Goal: Task Accomplishment & Management: Complete application form

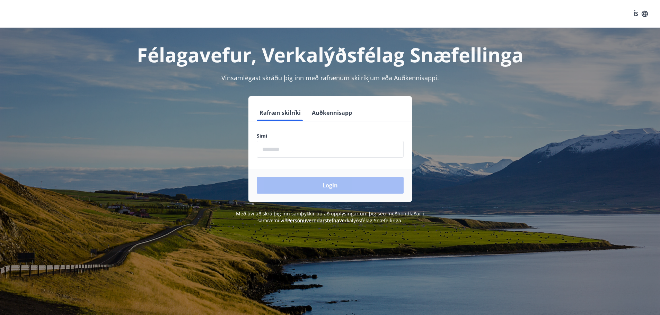
click at [338, 148] on input "phone" at bounding box center [330, 149] width 147 height 17
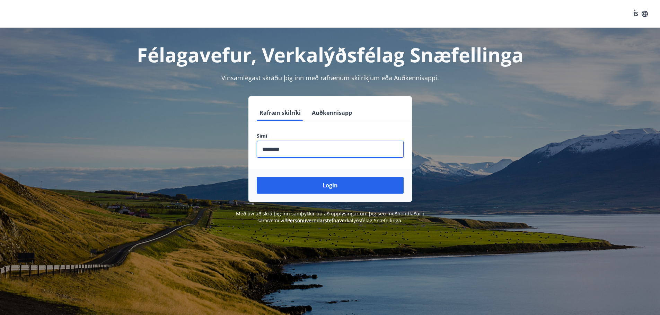
type input "********"
click at [257, 177] on button "Login" at bounding box center [330, 185] width 147 height 17
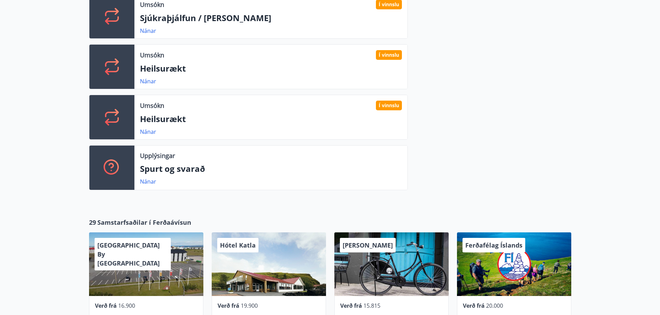
scroll to position [502, 0]
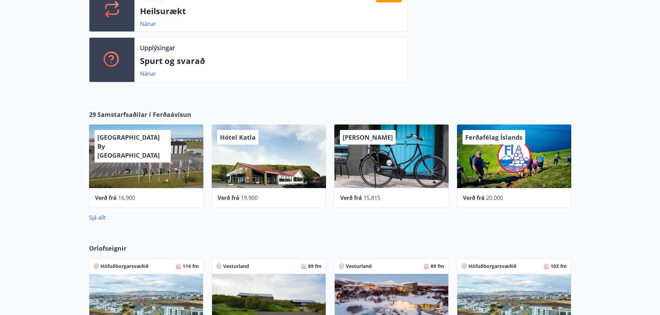
click at [164, 50] on p "Upplýsingar" at bounding box center [157, 47] width 35 height 9
click at [146, 74] on link "Nánar" at bounding box center [148, 74] width 16 height 8
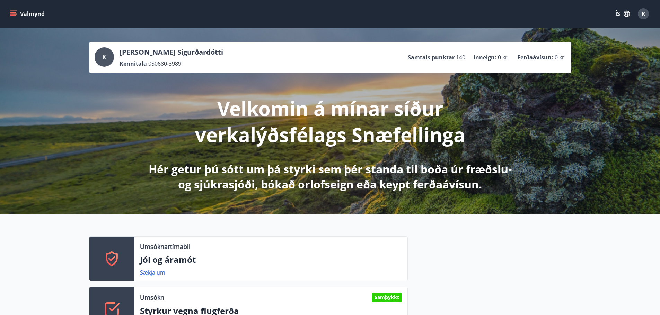
click at [13, 14] on icon "menu" at bounding box center [14, 14] width 8 height 1
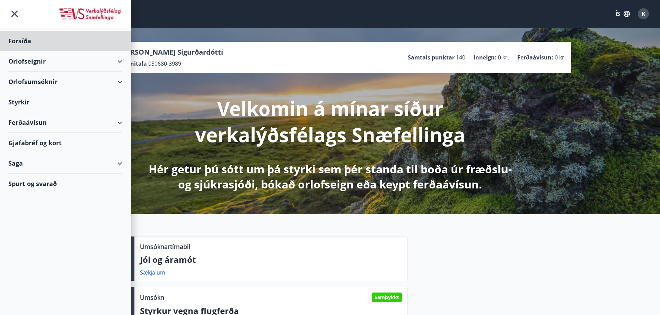
click at [24, 102] on div "Styrkir" at bounding box center [65, 102] width 114 height 20
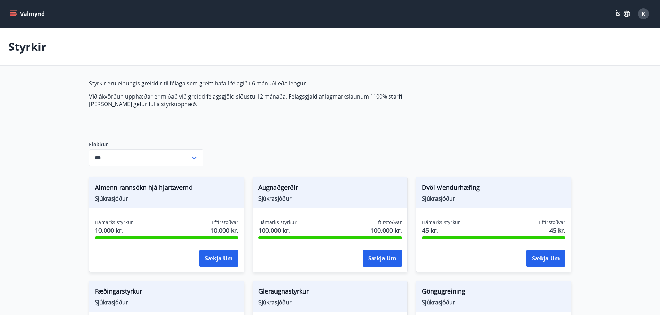
type input "***"
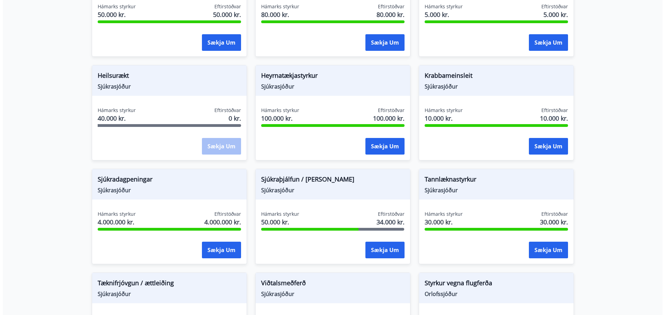
scroll to position [277, 0]
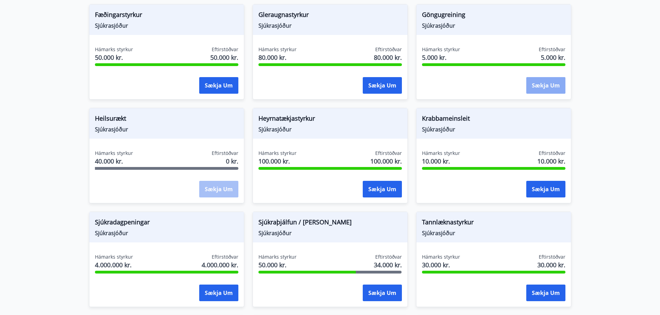
click at [553, 85] on button "Sækja um" at bounding box center [545, 85] width 39 height 17
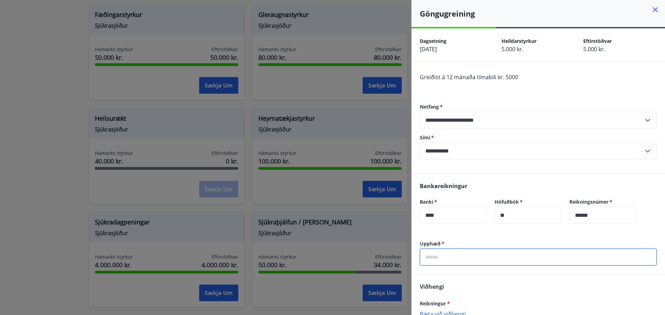
click at [454, 254] on input "text" at bounding box center [538, 257] width 237 height 17
type input "****"
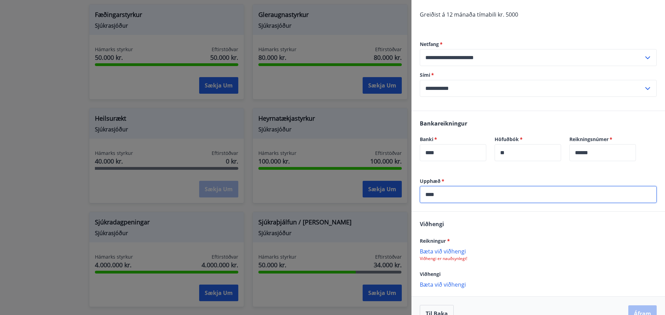
scroll to position [78, 0]
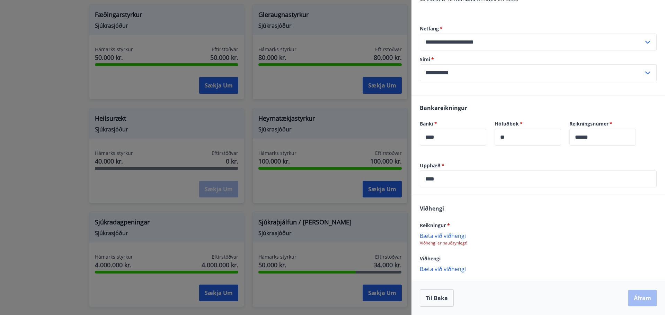
click at [436, 236] on p "Bæta við viðhengi" at bounding box center [538, 235] width 237 height 7
click at [435, 245] on p "Viðhengi er nauðsynlegt!" at bounding box center [538, 244] width 237 height 6
click at [436, 232] on div "Reikningur * Bæta við viðhengi Viðhengi er nauðsynlegt!" at bounding box center [538, 233] width 237 height 25
click at [435, 235] on p "Bæta við viðhengi" at bounding box center [538, 235] width 237 height 7
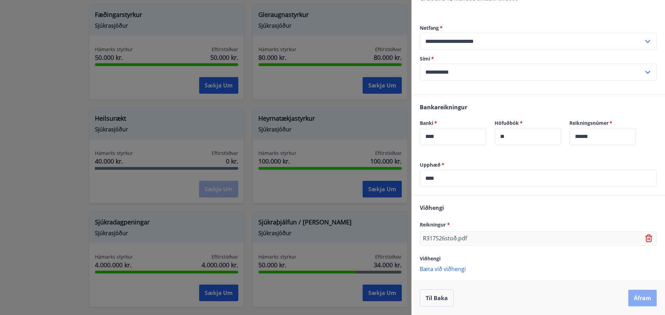
click at [636, 293] on button "Áfram" at bounding box center [642, 298] width 28 height 17
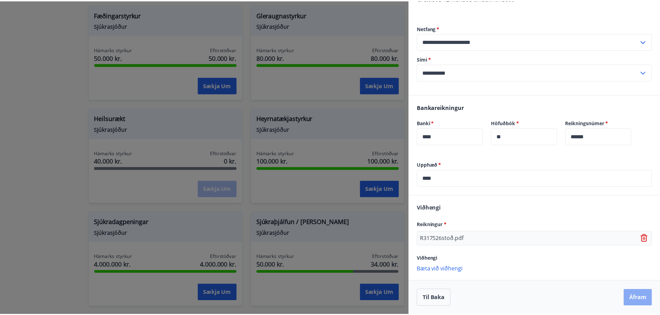
scroll to position [0, 0]
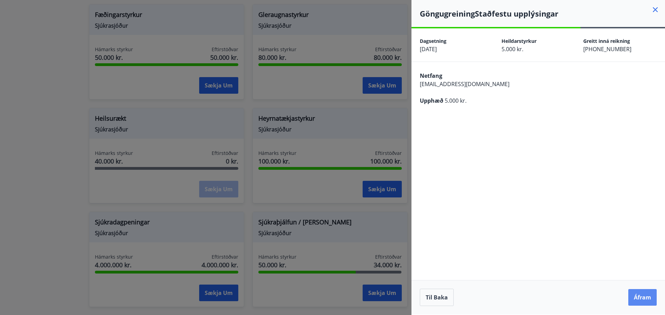
click at [642, 297] on button "Áfram" at bounding box center [642, 297] width 28 height 17
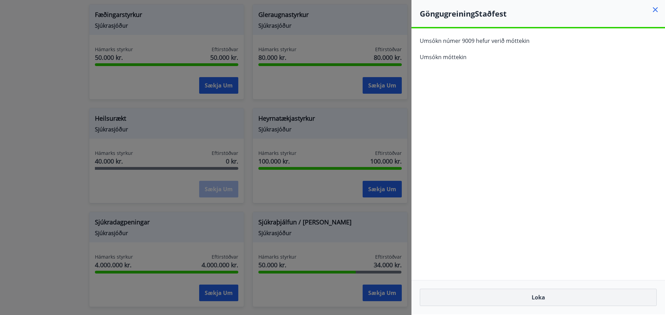
click at [524, 296] on button "Loka" at bounding box center [538, 297] width 237 height 17
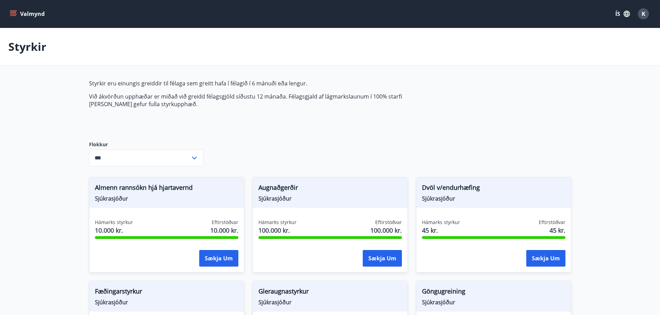
click at [15, 13] on icon "menu" at bounding box center [13, 12] width 6 height 1
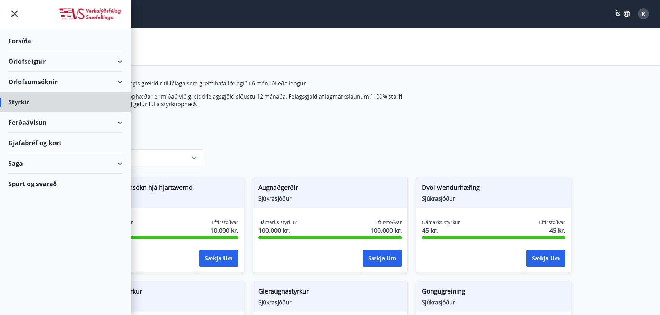
click at [28, 39] on div "Forsíða" at bounding box center [65, 41] width 114 height 20
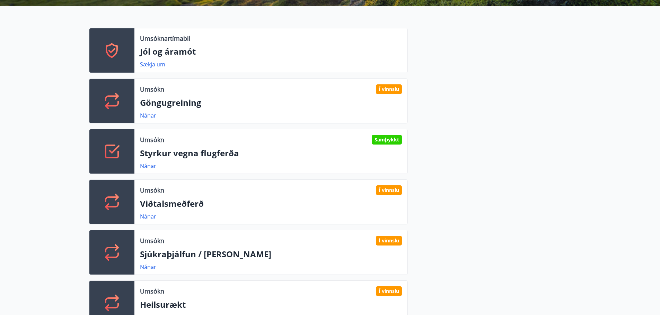
scroll to position [208, 0]
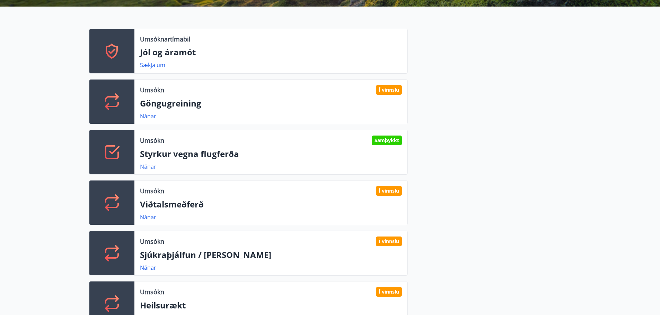
click at [147, 164] on link "Nánar" at bounding box center [148, 167] width 16 height 8
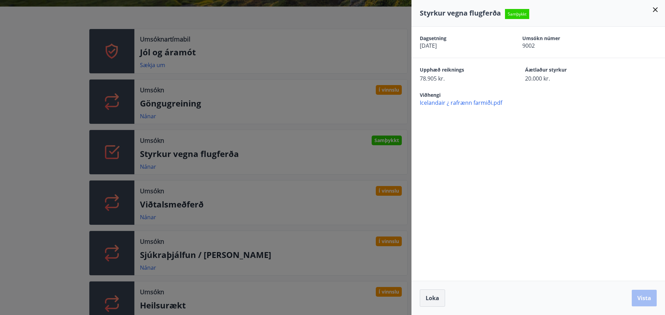
click at [423, 295] on button "Loka" at bounding box center [432, 298] width 25 height 17
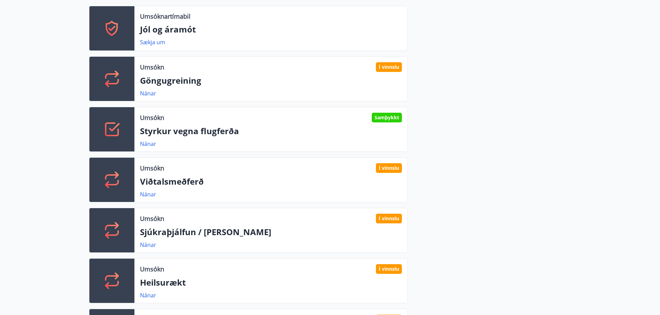
scroll to position [242, 0]
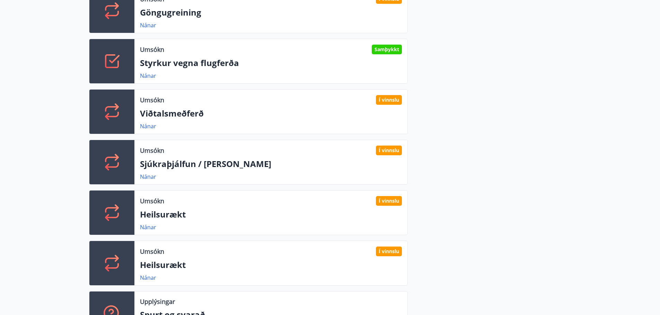
scroll to position [277, 0]
